Goal: Information Seeking & Learning: Learn about a topic

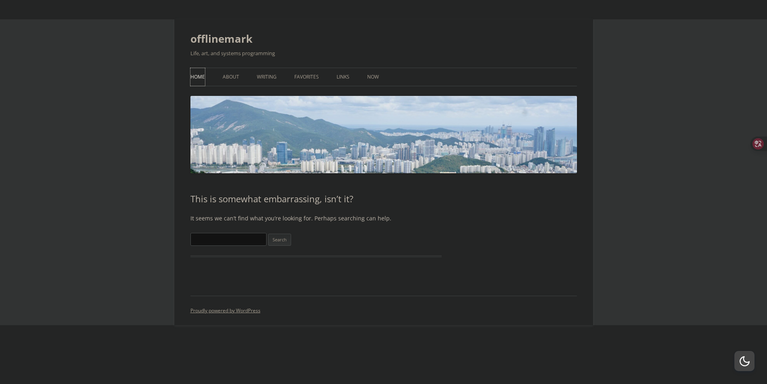
click at [201, 77] on link "Home" at bounding box center [198, 77] width 15 height 18
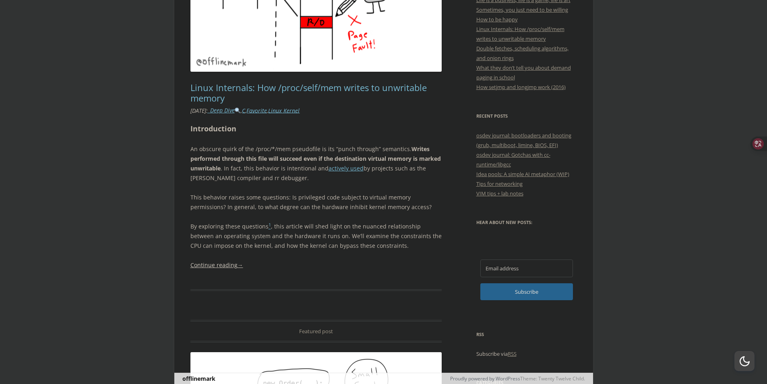
scroll to position [242, 0]
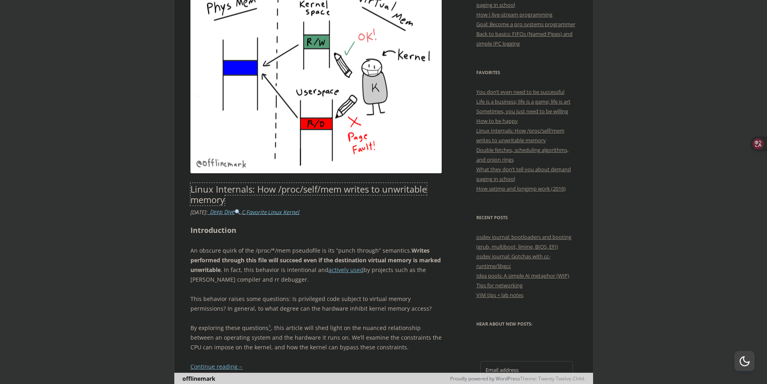
click at [253, 192] on link "Linux Internals: How /proc/self/mem writes to unwritable memory" at bounding box center [309, 194] width 236 height 23
